Goal: Information Seeking & Learning: Learn about a topic

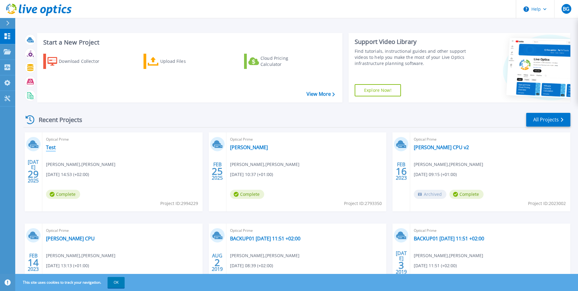
click at [54, 147] on link "Test" at bounding box center [51, 147] width 10 height 6
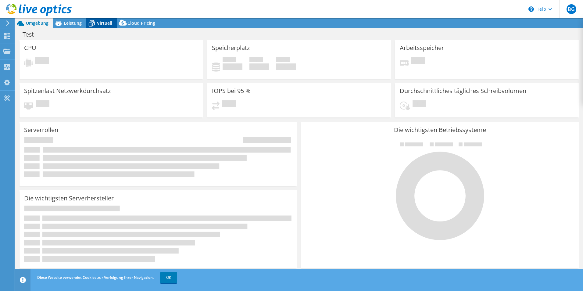
click at [109, 24] on span "Virtuell" at bounding box center [104, 23] width 15 height 6
select select "USD"
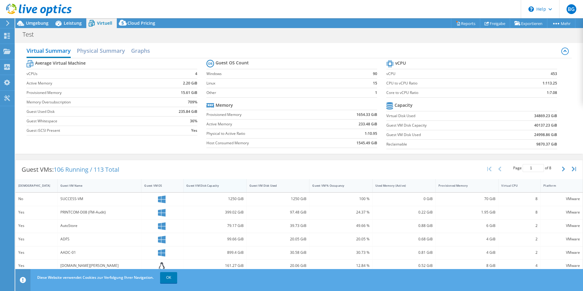
click at [212, 183] on div "Guest VM Disk Capacity" at bounding box center [210, 185] width 55 height 9
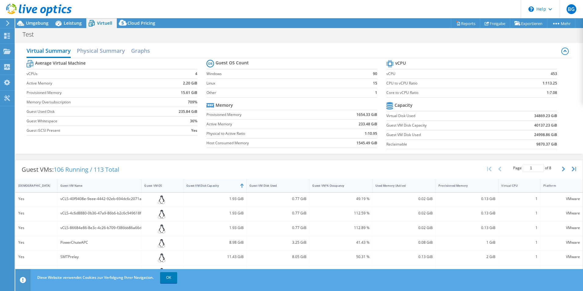
click at [212, 183] on div "Guest VM Disk Capacity" at bounding box center [210, 185] width 55 height 9
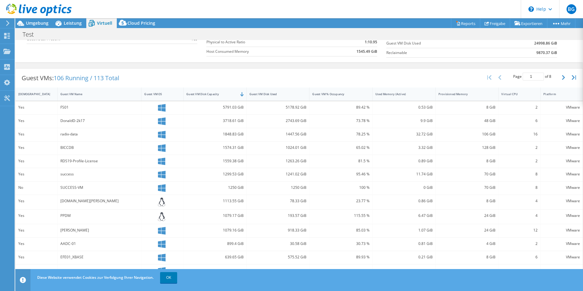
scroll to position [120, 0]
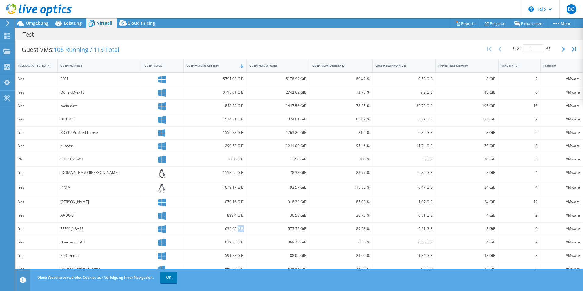
drag, startPoint x: 241, startPoint y: 226, endPoint x: 230, endPoint y: 230, distance: 12.2
click at [231, 230] on div "639.65 GiB" at bounding box center [214, 228] width 57 height 7
drag, startPoint x: 230, startPoint y: 230, endPoint x: 219, endPoint y: 230, distance: 11.0
click at [219, 230] on div "639.65 GiB" at bounding box center [214, 228] width 57 height 7
click at [107, 231] on div "EFE01_XBASE" at bounding box center [99, 228] width 78 height 7
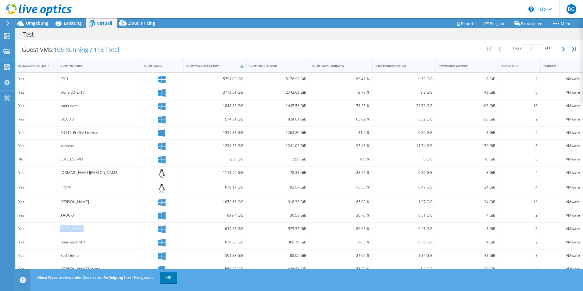
drag, startPoint x: 56, startPoint y: 229, endPoint x: 109, endPoint y: 230, distance: 53.0
click at [109, 230] on div "Yes EFE01_XBASE 639.65 GiB 575.52 GiB 89.93 % 0.21 GiB 8 GiB 6 VMware" at bounding box center [299, 228] width 567 height 13
drag, startPoint x: 244, startPoint y: 214, endPoint x: 207, endPoint y: 216, distance: 37.2
click at [207, 216] on div "899.4 GiB" at bounding box center [214, 215] width 63 height 13
drag, startPoint x: 87, startPoint y: 214, endPoint x: 58, endPoint y: 216, distance: 29.6
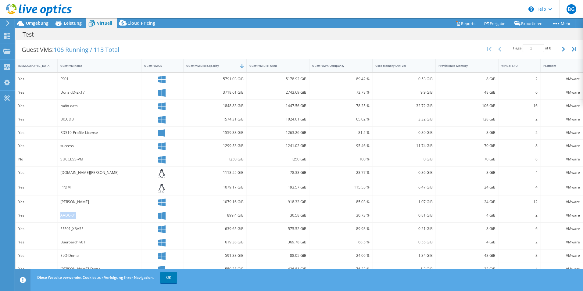
click at [58, 216] on div "AADC-01" at bounding box center [100, 215] width 84 height 13
drag, startPoint x: 222, startPoint y: 219, endPoint x: 244, endPoint y: 218, distance: 22.0
click at [244, 218] on div "Yes AADC-01 899.4 GiB 30.58 GiB 30.73 % 0.81 GiB 4 GiB 2 VMware" at bounding box center [299, 215] width 567 height 13
drag, startPoint x: 244, startPoint y: 218, endPoint x: 241, endPoint y: 220, distance: 4.6
click at [241, 220] on div "899.4 GiB" at bounding box center [214, 215] width 63 height 13
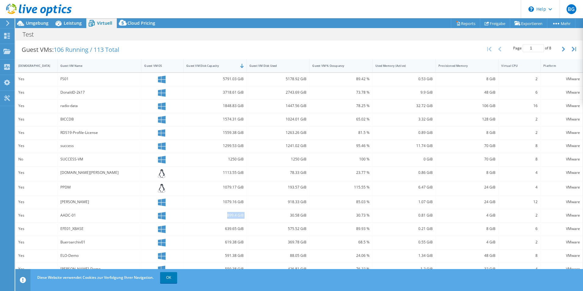
drag, startPoint x: 224, startPoint y: 217, endPoint x: 248, endPoint y: 216, distance: 24.4
click at [248, 216] on div "Yes AADC-01 899.4 GiB 30.58 GiB 30.73 % 0.81 GiB 4 GiB 2 VMware" at bounding box center [299, 215] width 567 height 13
click at [266, 67] on div "Guest VM Disk Used" at bounding box center [274, 66] width 50 height 4
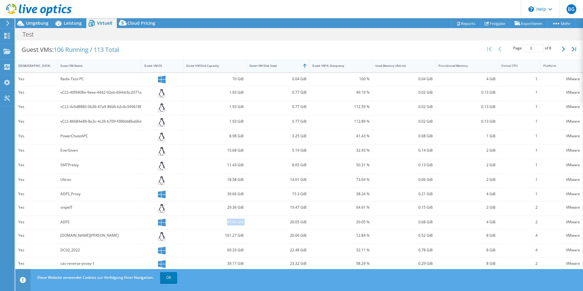
scroll to position [0, 0]
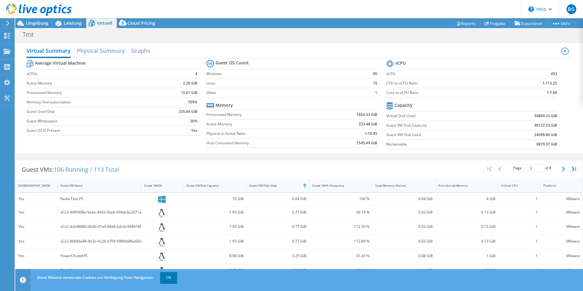
click at [263, 188] on div "Guest VM Disk Used" at bounding box center [274, 185] width 55 height 9
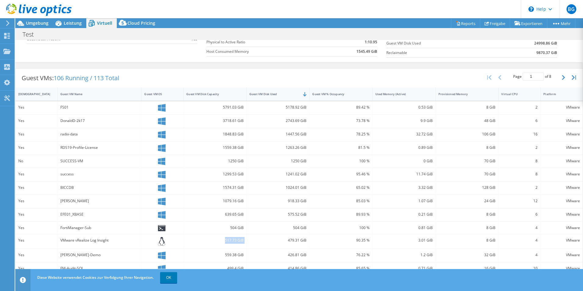
scroll to position [118, 0]
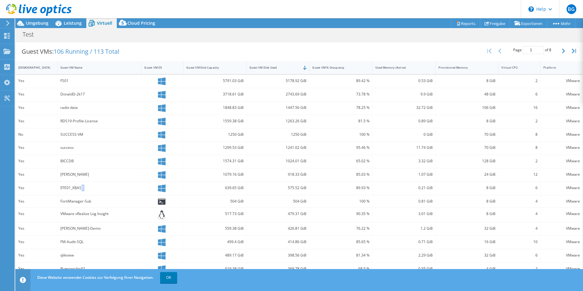
drag, startPoint x: 80, startPoint y: 187, endPoint x: 182, endPoint y: 186, distance: 102.4
click at [165, 187] on div "Yes EFE01_XBASE 639.65 GiB 575.52 GiB 89.93 % 0.21 GiB 8 GiB 6 VMware" at bounding box center [299, 188] width 567 height 13
drag, startPoint x: 309, startPoint y: 187, endPoint x: 60, endPoint y: 190, distance: 249.0
click at [60, 190] on div "Yes EFE01_XBASE 639.65 GiB 575.52 GiB 89.93 % 0.21 GiB 8 GiB 6 VMware" at bounding box center [299, 188] width 567 height 13
click at [60, 190] on div "EFE01_XBASE" at bounding box center [99, 187] width 78 height 7
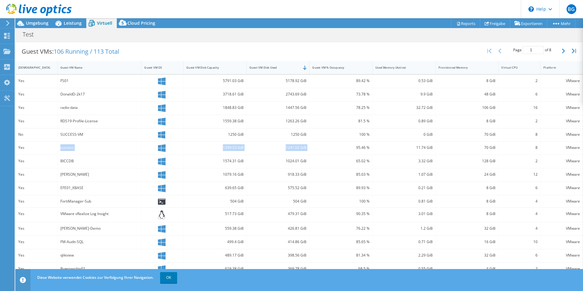
drag, startPoint x: 58, startPoint y: 146, endPoint x: 307, endPoint y: 148, distance: 249.6
click at [307, 148] on div "Yes success 1299.53 GiB 1241.02 GiB 95.46 % 11.74 GiB 70 GiB 8 VMware" at bounding box center [299, 147] width 567 height 13
drag, startPoint x: 98, startPoint y: 133, endPoint x: 64, endPoint y: 135, distance: 33.9
click at [64, 135] on div "SUCCESS-VM" at bounding box center [99, 134] width 78 height 7
drag, startPoint x: 351, startPoint y: 134, endPoint x: 283, endPoint y: 136, distance: 68.6
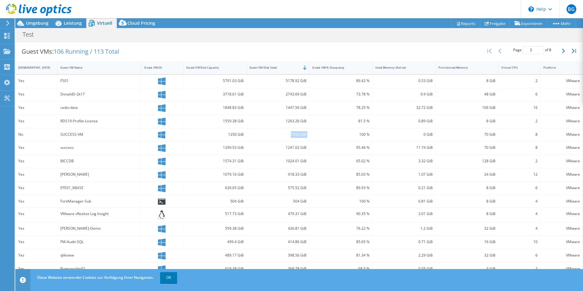
click at [283, 136] on div "No SUCCESS-VM 1250 GiB 1250 GiB 100 % 0 GiB 70 GiB 8 VMware" at bounding box center [299, 134] width 567 height 13
drag, startPoint x: 283, startPoint y: 136, endPoint x: 321, endPoint y: 142, distance: 39.2
click at [321, 142] on div "95.46 %" at bounding box center [340, 147] width 63 height 13
drag, startPoint x: 58, startPoint y: 135, endPoint x: 95, endPoint y: 133, distance: 36.9
click at [95, 133] on div "SUCCESS-VM" at bounding box center [100, 134] width 84 height 13
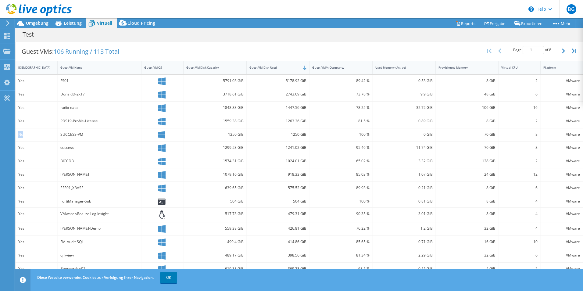
drag, startPoint x: 26, startPoint y: 136, endPoint x: 19, endPoint y: 135, distance: 7.1
click at [19, 135] on div "No" at bounding box center [36, 134] width 36 height 7
drag, startPoint x: 283, startPoint y: 137, endPoint x: 306, endPoint y: 135, distance: 22.6
click at [306, 135] on div "1250 GiB" at bounding box center [278, 134] width 63 height 13
drag, startPoint x: 306, startPoint y: 135, endPoint x: 312, endPoint y: 144, distance: 11.0
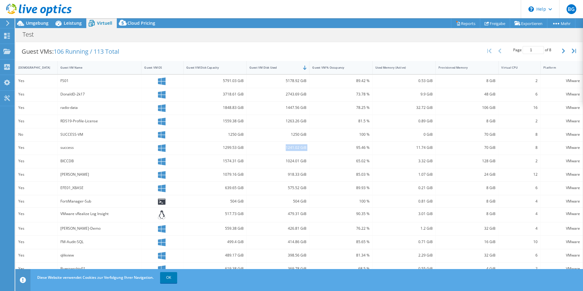
click at [312, 144] on div "Yes success 1299.53 GiB 1241.02 GiB 95.46 % 11.74 GiB 70 GiB 8 VMware" at bounding box center [299, 147] width 567 height 13
drag, startPoint x: 312, startPoint y: 144, endPoint x: 286, endPoint y: 150, distance: 27.0
click at [286, 150] on div "1241.02 GiB" at bounding box center [277, 147] width 57 height 7
drag, startPoint x: 55, startPoint y: 240, endPoint x: 306, endPoint y: 242, distance: 251.1
click at [306, 242] on div "Yes FM-Audit-SQL 499.4 GiB 414.86 GiB 85.65 % 0.71 GiB 16 GiB 10 VMware" at bounding box center [299, 242] width 567 height 13
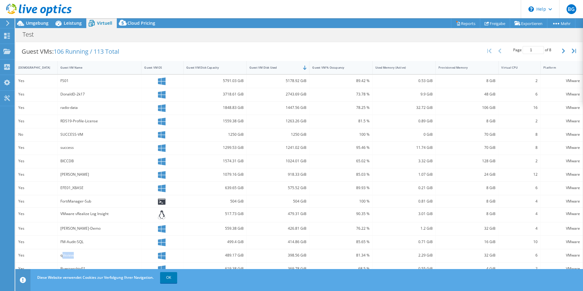
drag, startPoint x: 63, startPoint y: 256, endPoint x: 92, endPoint y: 254, distance: 29.0
click at [92, 254] on div "qlikview" at bounding box center [99, 255] width 78 height 7
click at [98, 254] on div "qlikview" at bounding box center [99, 255] width 78 height 7
drag, startPoint x: 91, startPoint y: 265, endPoint x: 85, endPoint y: 264, distance: 5.9
click at [80, 265] on div "Bueroarchiv01" at bounding box center [99, 268] width 78 height 7
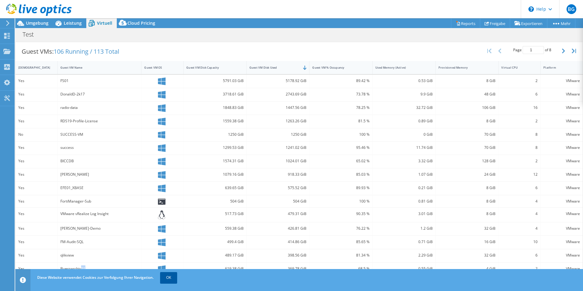
click at [165, 274] on link "OK" at bounding box center [168, 277] width 17 height 11
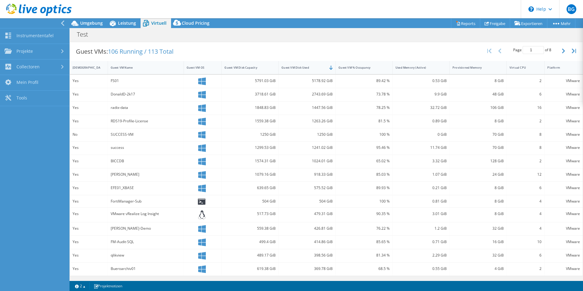
click at [155, 23] on span "Virtuell" at bounding box center [158, 23] width 15 height 6
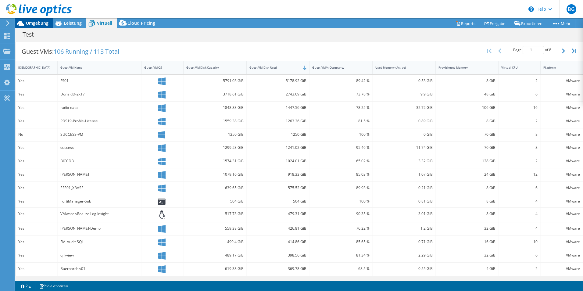
click at [39, 25] on span "Umgebung" at bounding box center [37, 23] width 23 height 6
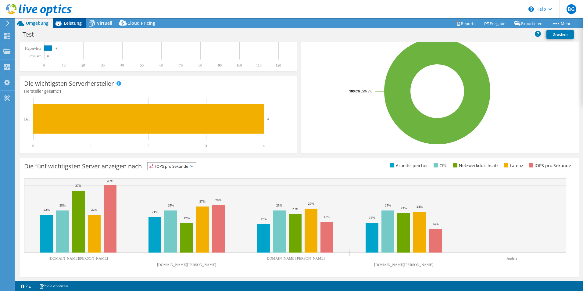
click at [64, 24] on span "Leistung" at bounding box center [73, 23] width 18 height 6
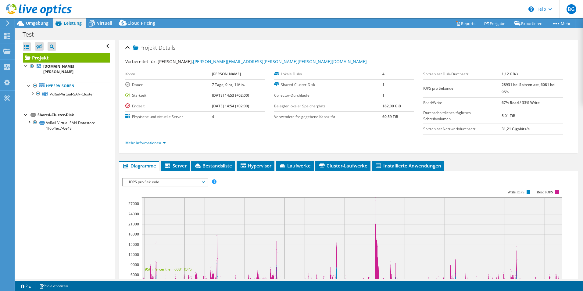
click at [8, 21] on icon at bounding box center [7, 22] width 5 height 5
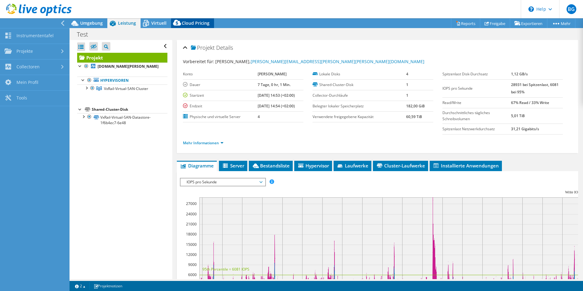
click at [150, 28] on icon at bounding box center [146, 23] width 11 height 11
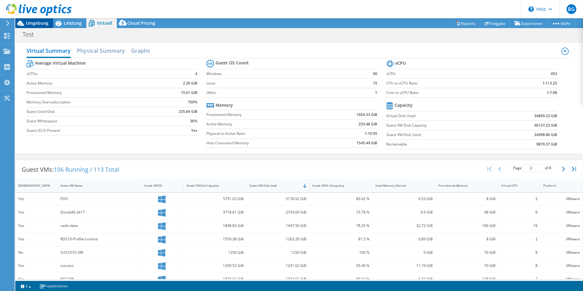
click at [32, 25] on span "Umgebung" at bounding box center [37, 23] width 23 height 6
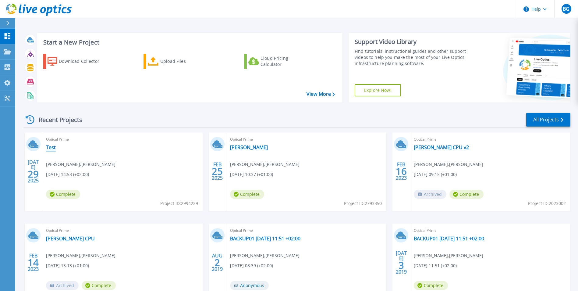
click at [55, 147] on link "Test" at bounding box center [51, 147] width 10 height 6
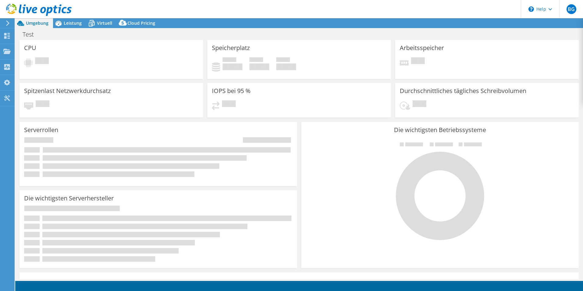
select select "USD"
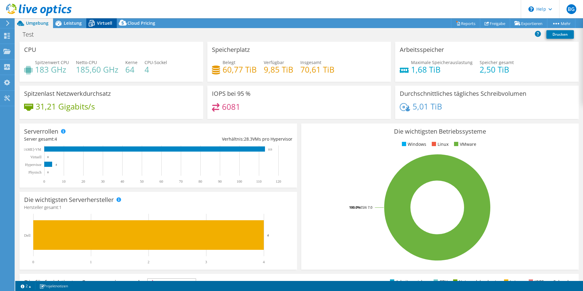
click at [97, 23] on span "Virtuell" at bounding box center [104, 23] width 15 height 6
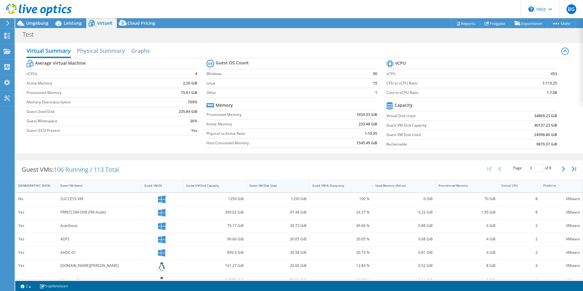
click at [256, 186] on div "Guest VM Disk Used" at bounding box center [274, 185] width 50 height 4
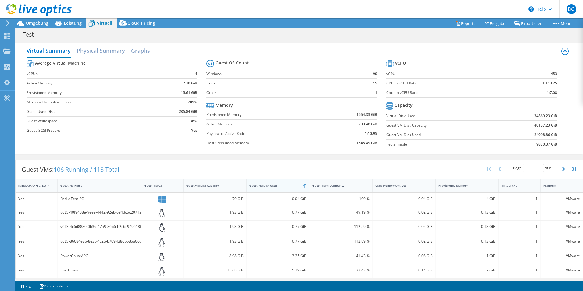
click at [264, 181] on div "Guest VM Disk Used" at bounding box center [274, 185] width 55 height 9
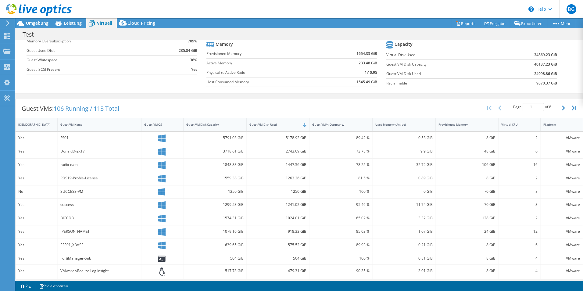
scroll to position [91, 0]
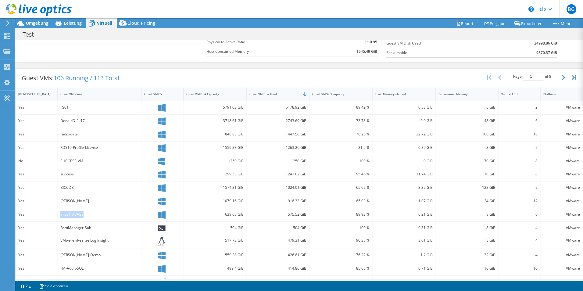
drag, startPoint x: 87, startPoint y: 213, endPoint x: 46, endPoint y: 214, distance: 40.8
click at [46, 214] on div "Yes EFE01_XBASE 639.65 GiB 575.52 GiB 89.93 % 0.21 GiB 8 GiB 6 VMware" at bounding box center [299, 214] width 567 height 13
drag, startPoint x: 46, startPoint y: 214, endPoint x: 87, endPoint y: 215, distance: 41.5
click at [87, 215] on div "EFE01_XBASE" at bounding box center [99, 214] width 78 height 7
drag, startPoint x: 88, startPoint y: 215, endPoint x: 60, endPoint y: 215, distance: 27.4
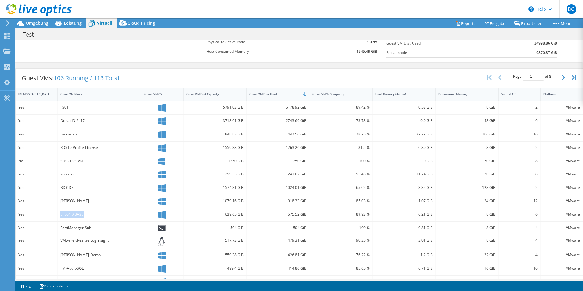
click at [60, 215] on div "EFE01_XBASE" at bounding box center [99, 214] width 78 height 7
drag, startPoint x: 334, startPoint y: 213, endPoint x: 205, endPoint y: 214, distance: 128.3
click at [205, 214] on div "Yes EFE01_XBASE 639.65 GiB 575.52 GiB 89.93 % 0.21 GiB 8 GiB 6 VMware" at bounding box center [299, 214] width 567 height 13
click at [205, 214] on div "639.65 GiB" at bounding box center [214, 214] width 57 height 7
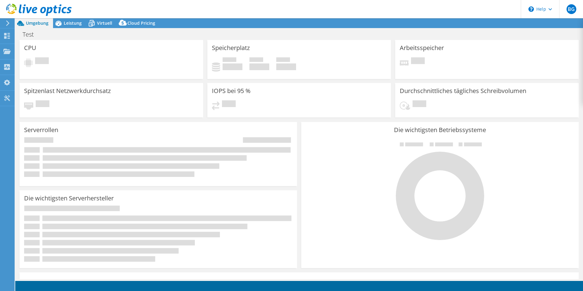
select select "USD"
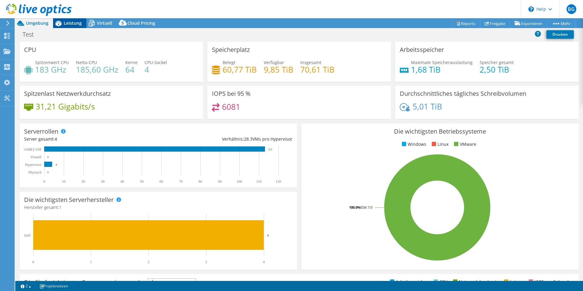
click at [73, 24] on span "Leistung" at bounding box center [73, 23] width 18 height 6
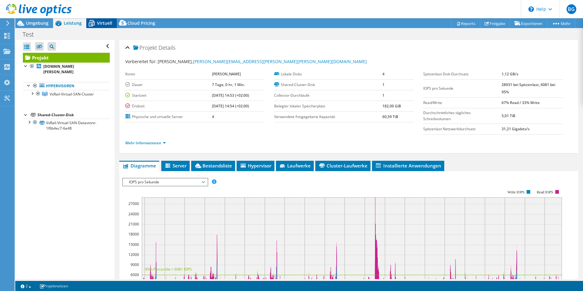
click at [94, 23] on icon at bounding box center [92, 23] width 6 height 5
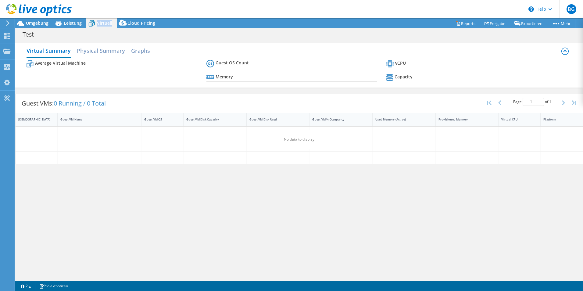
click at [94, 23] on icon at bounding box center [92, 23] width 6 height 5
drag, startPoint x: 94, startPoint y: 23, endPoint x: 76, endPoint y: 24, distance: 17.7
click at [76, 24] on span "Leistung" at bounding box center [73, 23] width 18 height 6
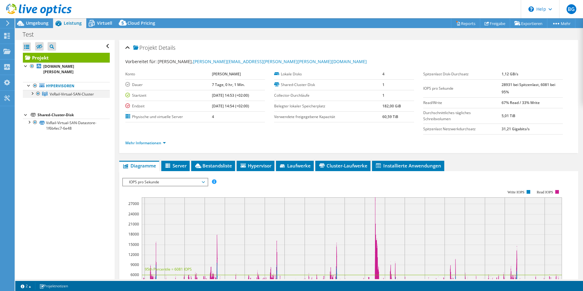
click at [30, 90] on div at bounding box center [32, 93] width 6 height 6
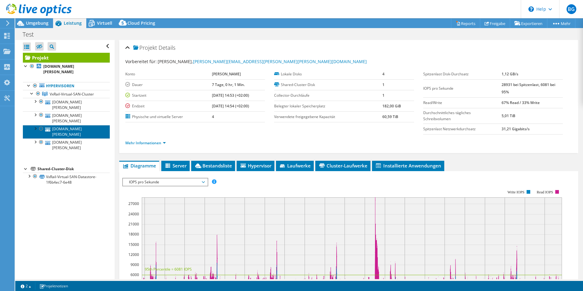
click at [59, 125] on link "[DOMAIN_NAME][PERSON_NAME]" at bounding box center [66, 131] width 87 height 13
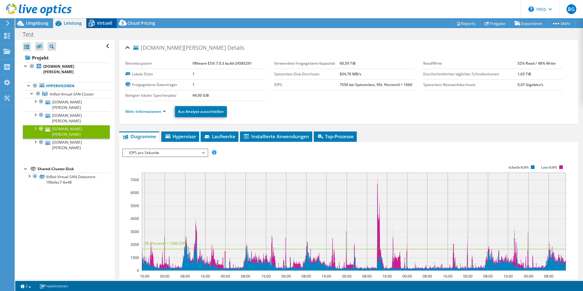
click at [103, 26] on div "Virtuell" at bounding box center [101, 23] width 30 height 10
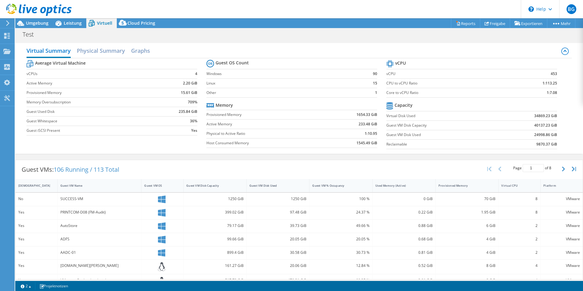
scroll to position [121, 0]
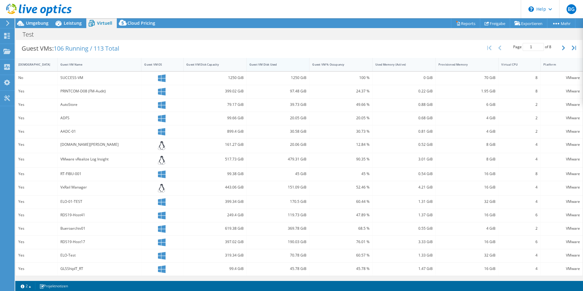
click at [272, 64] on div "Guest VM Disk Used" at bounding box center [274, 64] width 50 height 4
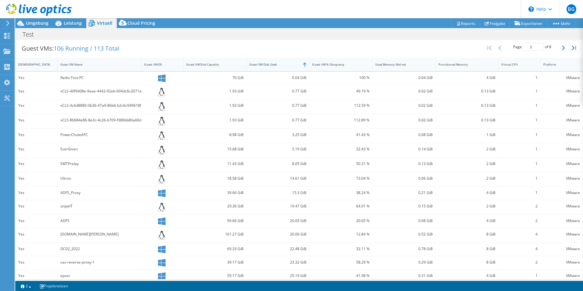
click at [272, 64] on div "Guest VM Disk Used" at bounding box center [274, 64] width 50 height 4
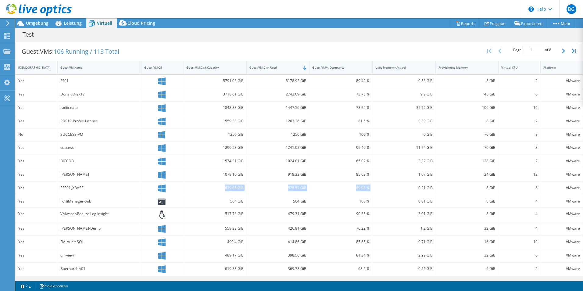
drag, startPoint x: 385, startPoint y: 184, endPoint x: 409, endPoint y: 188, distance: 24.4
click at [409, 188] on div "Yes EFE01_XBASE 639.65 GiB 575.52 GiB 89.93 % 0.21 GiB 8 GiB 6 VMware" at bounding box center [299, 188] width 567 height 13
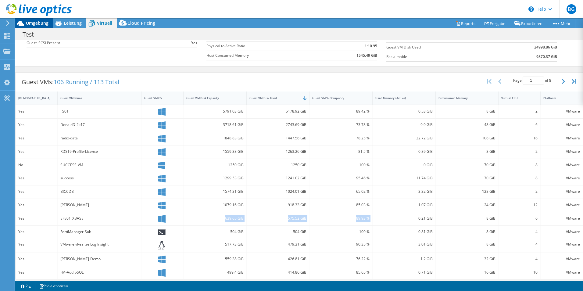
click at [42, 23] on span "Umgebung" at bounding box center [37, 23] width 23 height 6
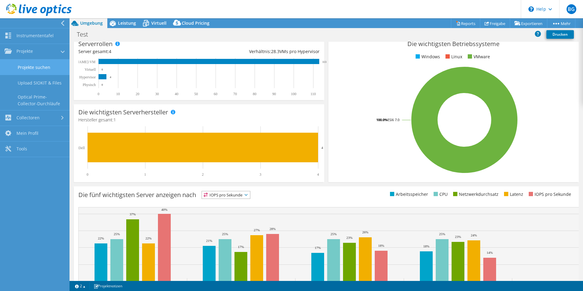
click at [42, 68] on link "Projekte suchen" at bounding box center [34, 67] width 69 height 16
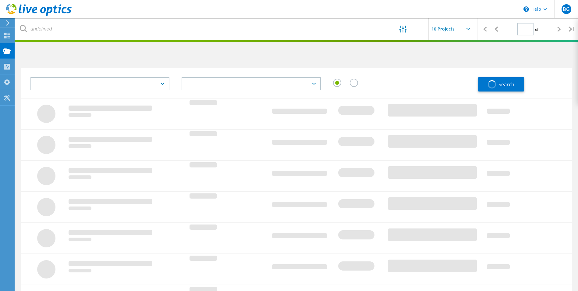
type input "1"
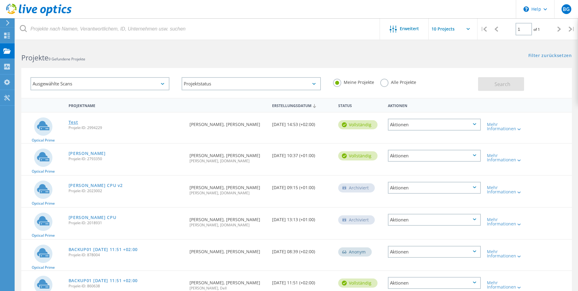
click at [73, 121] on link "Test" at bounding box center [74, 122] width 10 height 4
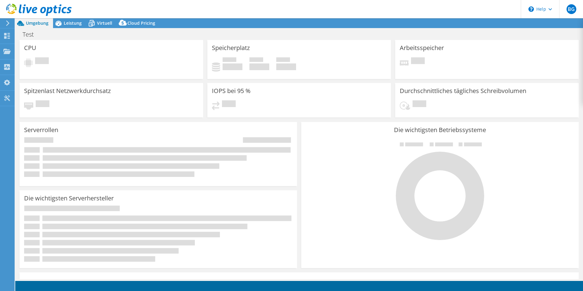
select select "USD"
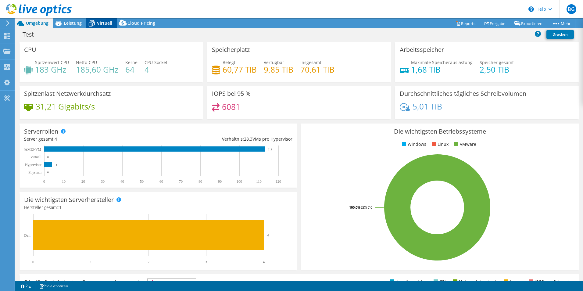
click at [98, 25] on span "Virtuell" at bounding box center [104, 23] width 15 height 6
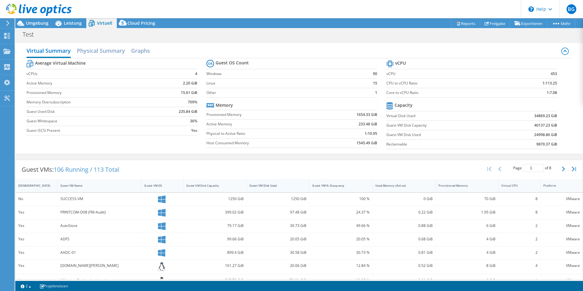
click at [268, 185] on div "Guest VM Disk Used" at bounding box center [274, 185] width 50 height 4
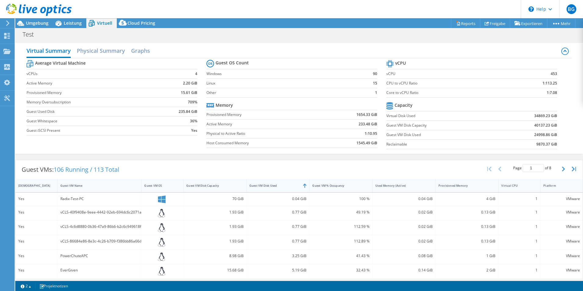
click at [268, 185] on div "Guest VM Disk Used" at bounding box center [274, 185] width 50 height 4
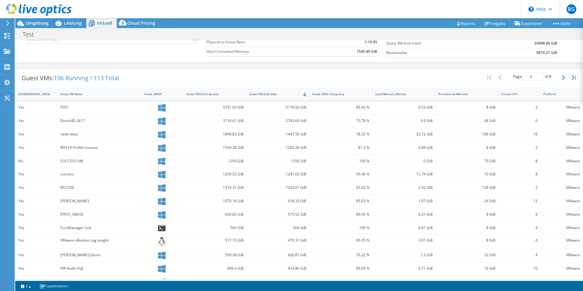
scroll to position [118, 0]
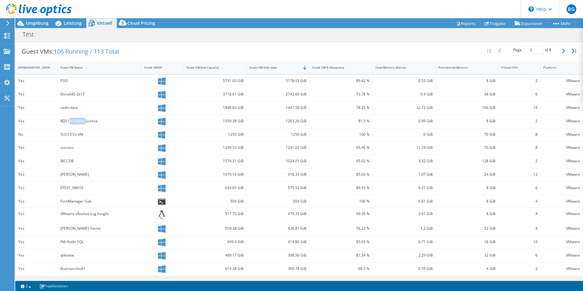
drag, startPoint x: 70, startPoint y: 120, endPoint x: 85, endPoint y: 122, distance: 15.7
click at [85, 122] on div "RDS19-Profile-License" at bounding box center [99, 121] width 78 height 7
click at [72, 187] on div "EFE01_XBASE" at bounding box center [99, 187] width 78 height 7
drag, startPoint x: 285, startPoint y: 266, endPoint x: 327, endPoint y: 266, distance: 42.1
click at [327, 266] on div "Yes Bueroarchiv01 619.38 GiB 369.78 GiB 68.5 % 0.55 GiB 4 GiB 2 VMware" at bounding box center [299, 268] width 567 height 13
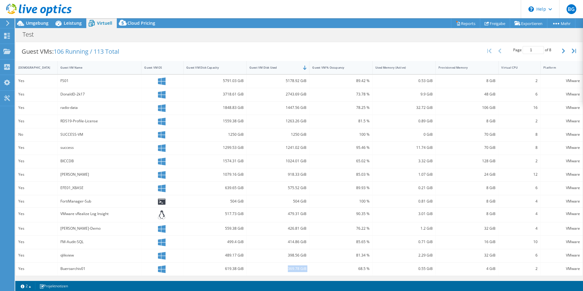
click at [325, 266] on div "68.5 %" at bounding box center [340, 268] width 57 height 7
click at [559, 51] on button "button" at bounding box center [564, 51] width 10 height 12
click at [554, 50] on div "Page 2 of 8 5 rows 10 rows 20 rows 25 rows 50 rows 100 rows" at bounding box center [531, 51] width 53 height 12
click at [497, 52] on button "button" at bounding box center [500, 51] width 10 height 12
type input "1"
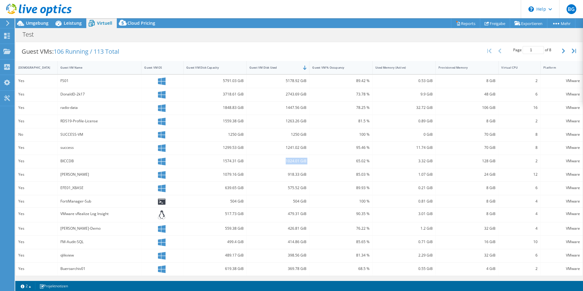
drag, startPoint x: 273, startPoint y: 160, endPoint x: 312, endPoint y: 161, distance: 38.7
click at [312, 161] on div "Yes BICCDB 1574.31 GiB 1024.01 GiB 65.02 % 3.32 GiB 128 GiB 2 VMware" at bounding box center [299, 161] width 567 height 13
click at [312, 161] on div "65.02 %" at bounding box center [340, 161] width 57 height 7
drag, startPoint x: 60, startPoint y: 185, endPoint x: 107, endPoint y: 185, distance: 46.9
click at [107, 185] on div "EFE01_XBASE" at bounding box center [99, 187] width 78 height 7
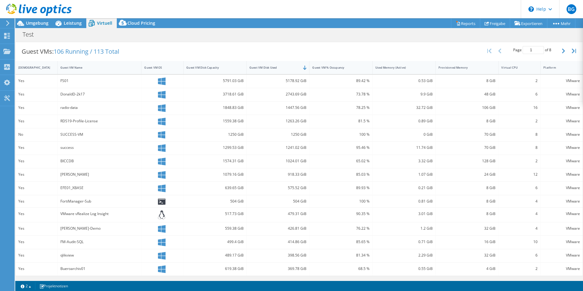
drag, startPoint x: 107, startPoint y: 185, endPoint x: 106, endPoint y: 196, distance: 11.0
click at [106, 196] on div "FortiManager-Sub" at bounding box center [100, 201] width 84 height 12
